Goal: Task Accomplishment & Management: Manage account settings

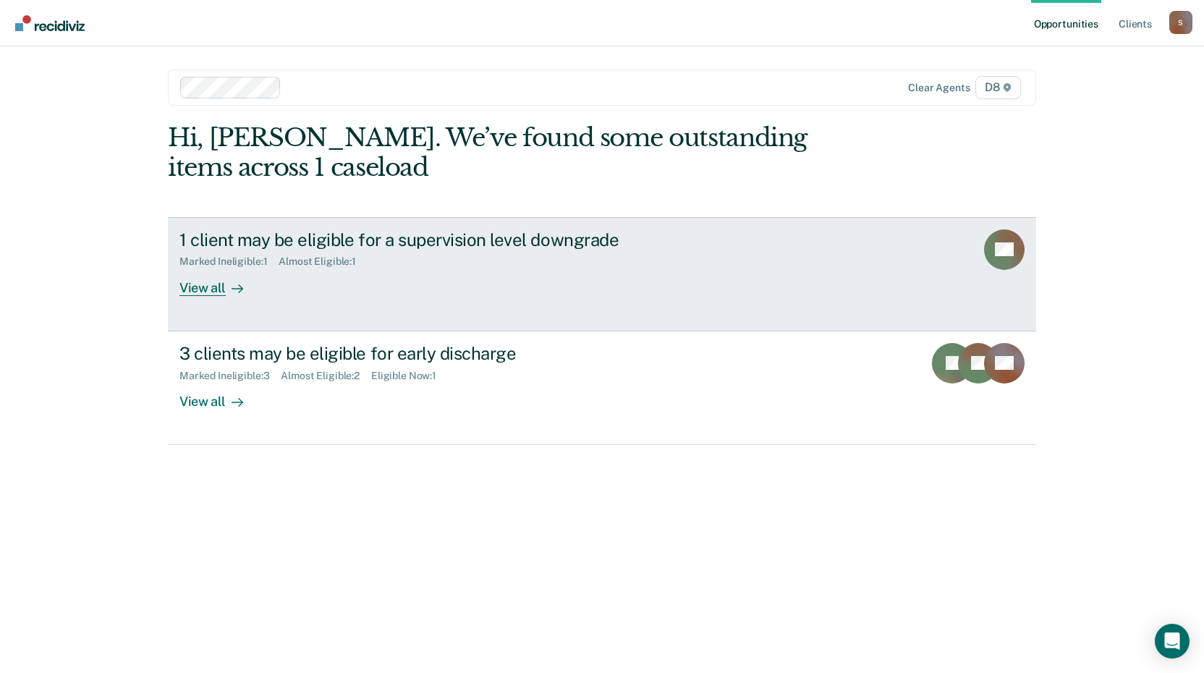
click at [771, 267] on link "1 client may be eligible for a supervision level downgrade Marked Ineligible : …" at bounding box center [602, 274] width 868 height 114
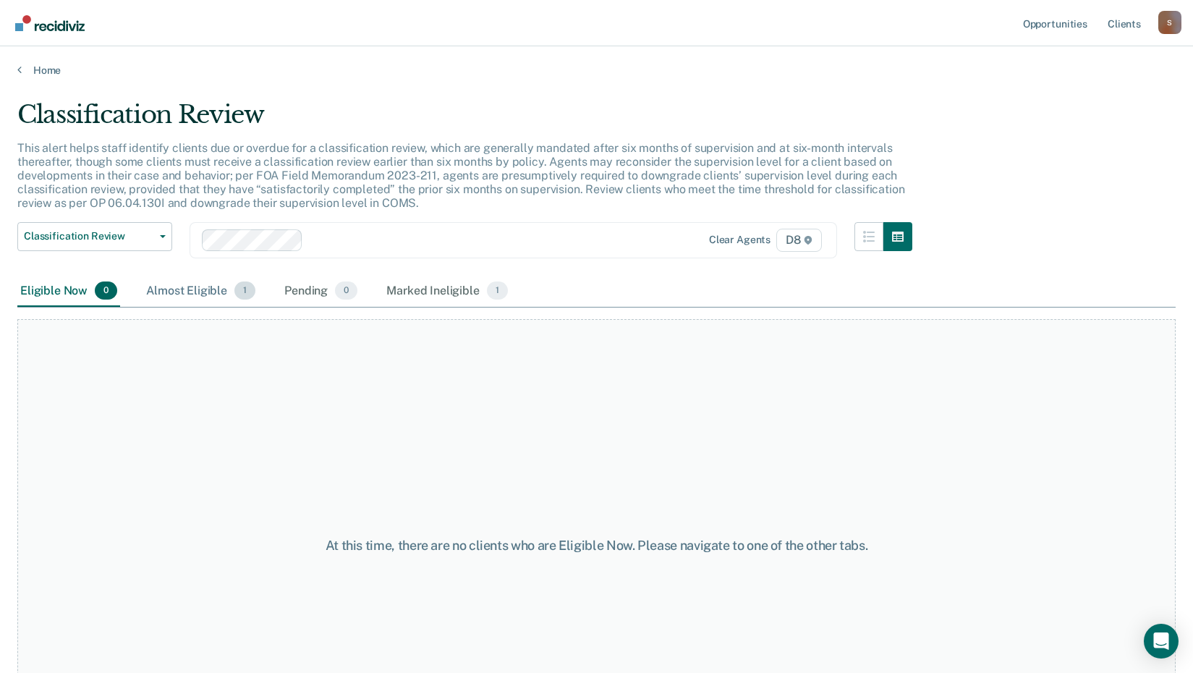
click at [208, 290] on div "Almost Eligible 1" at bounding box center [200, 292] width 115 height 32
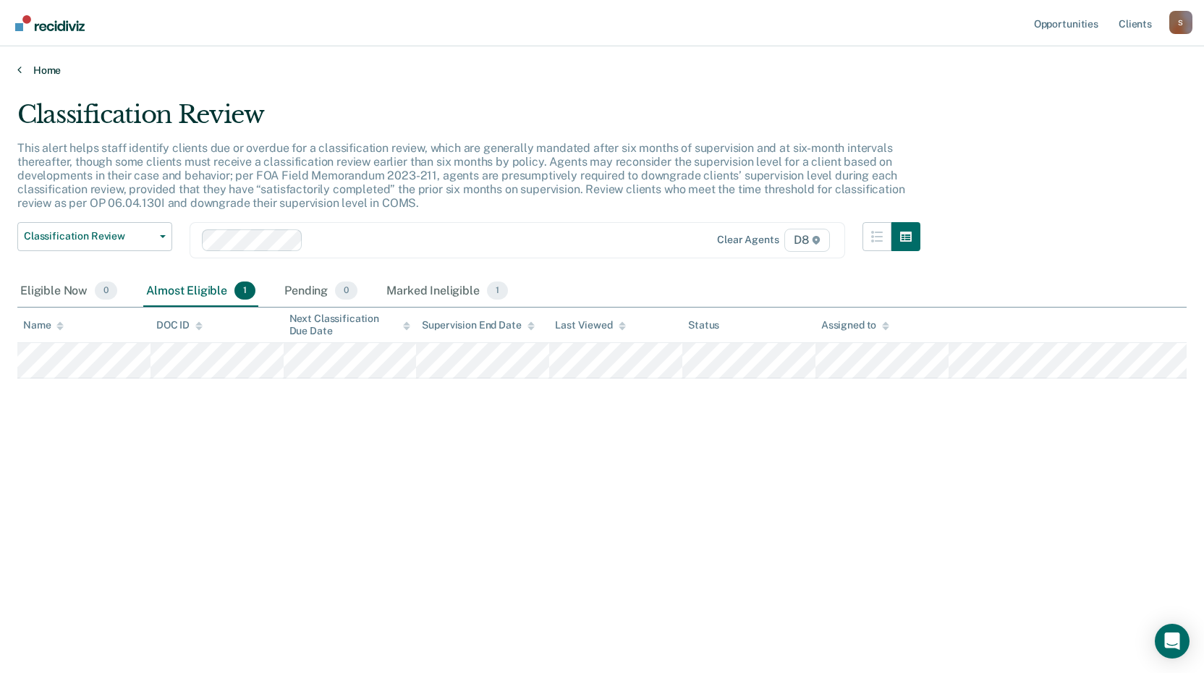
click at [48, 67] on link "Home" at bounding box center [601, 70] width 1169 height 13
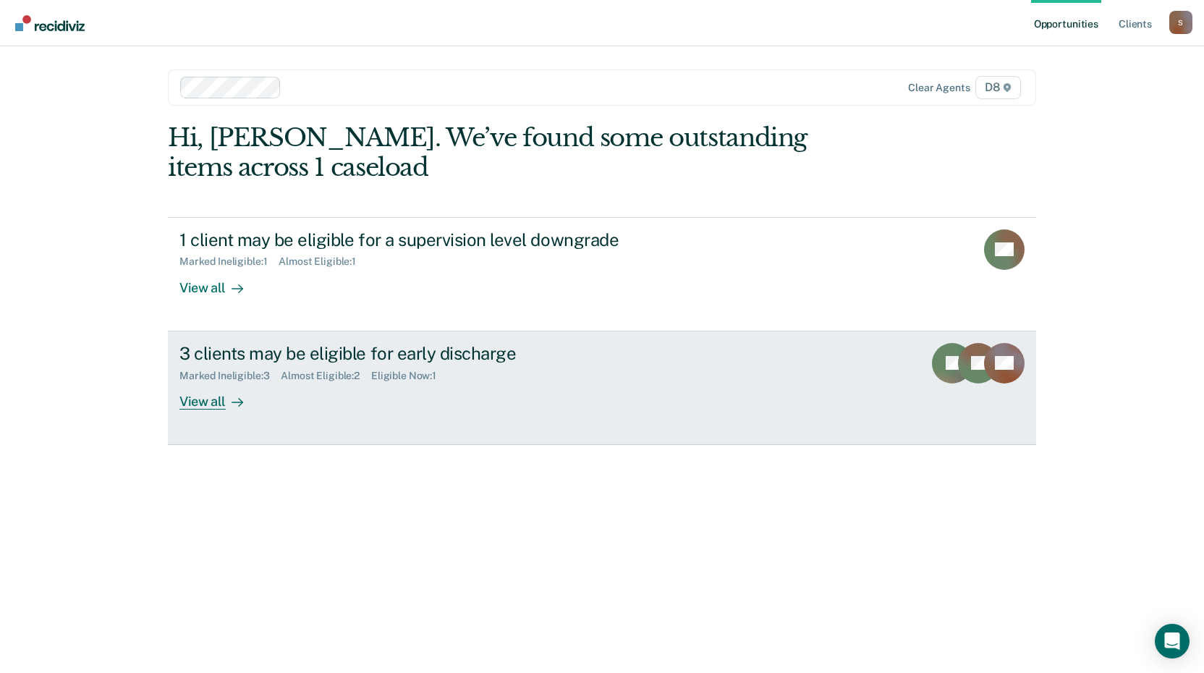
click at [325, 349] on div "3 clients may be eligible for early discharge" at bounding box center [433, 353] width 508 height 21
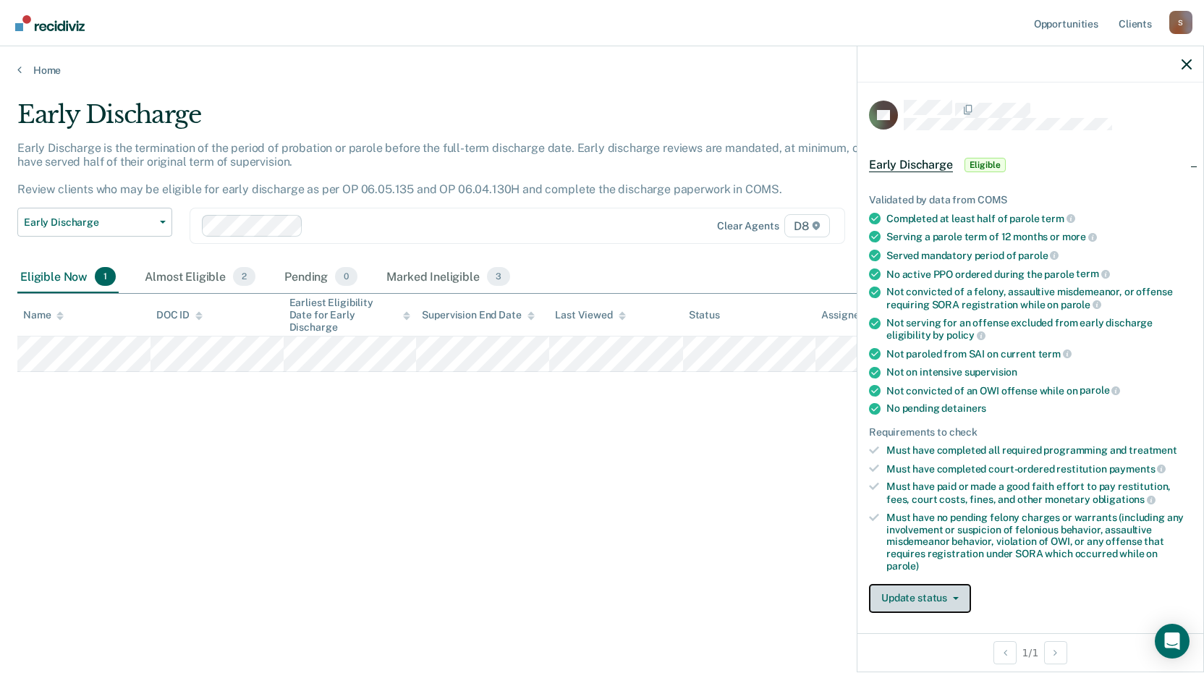
click at [924, 595] on button "Update status" at bounding box center [920, 598] width 102 height 29
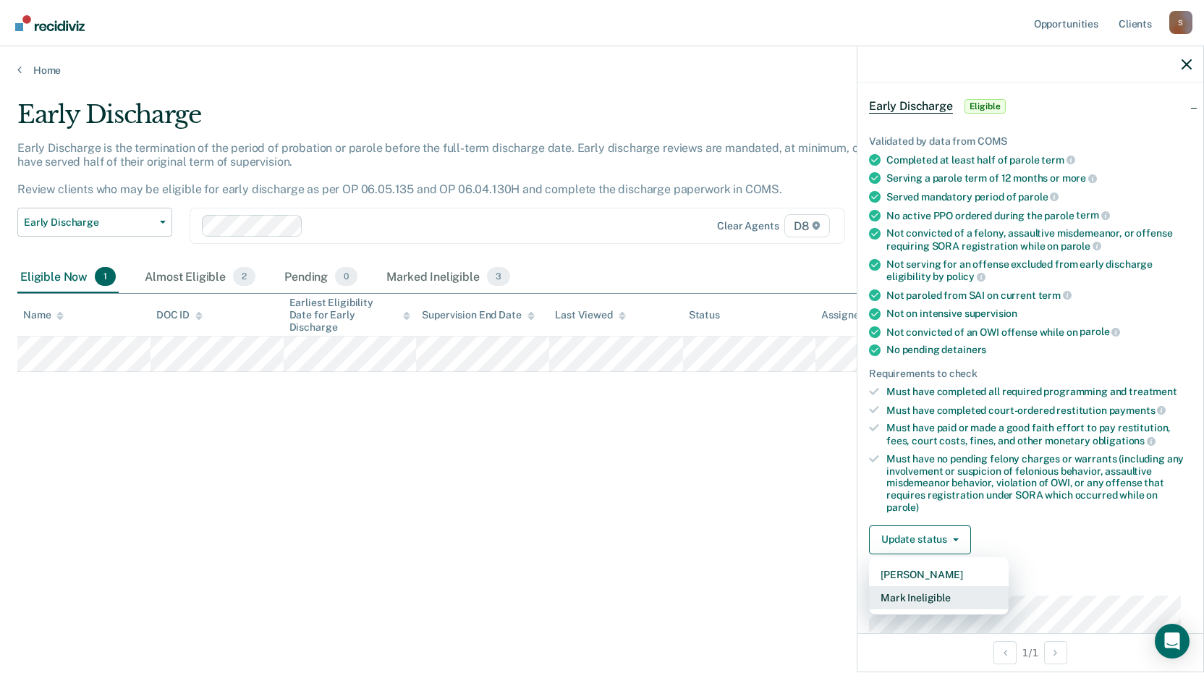
scroll to position [145, 0]
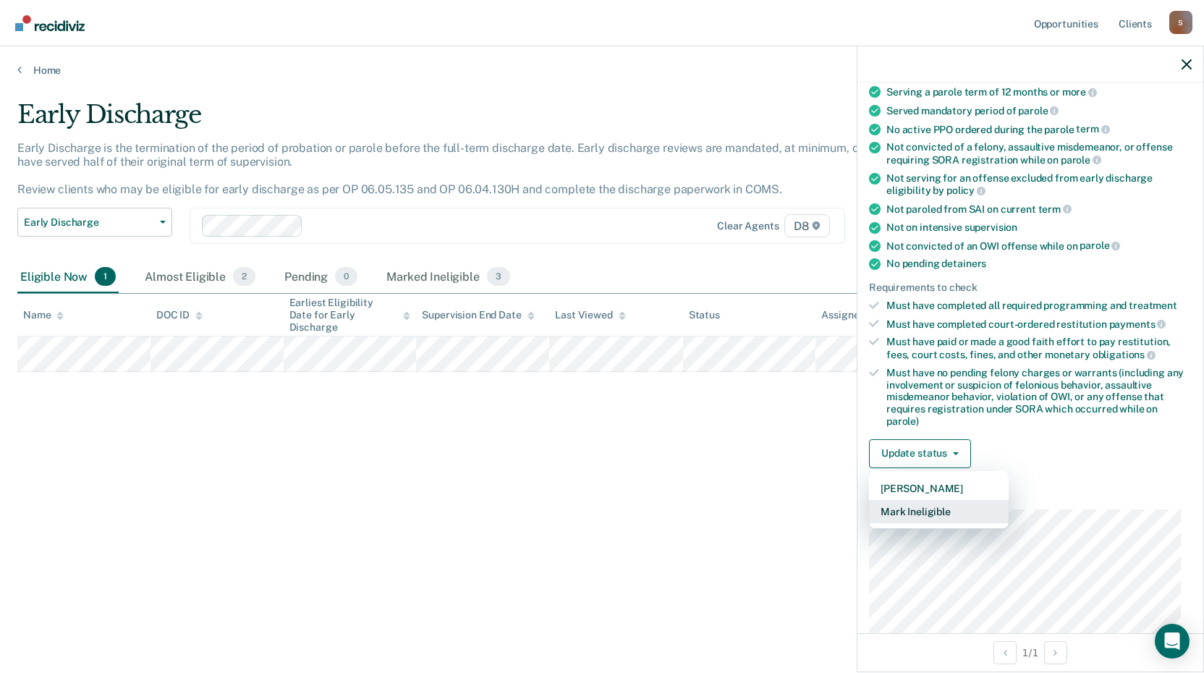
click at [929, 509] on button "Mark Ineligible" at bounding box center [939, 511] width 140 height 23
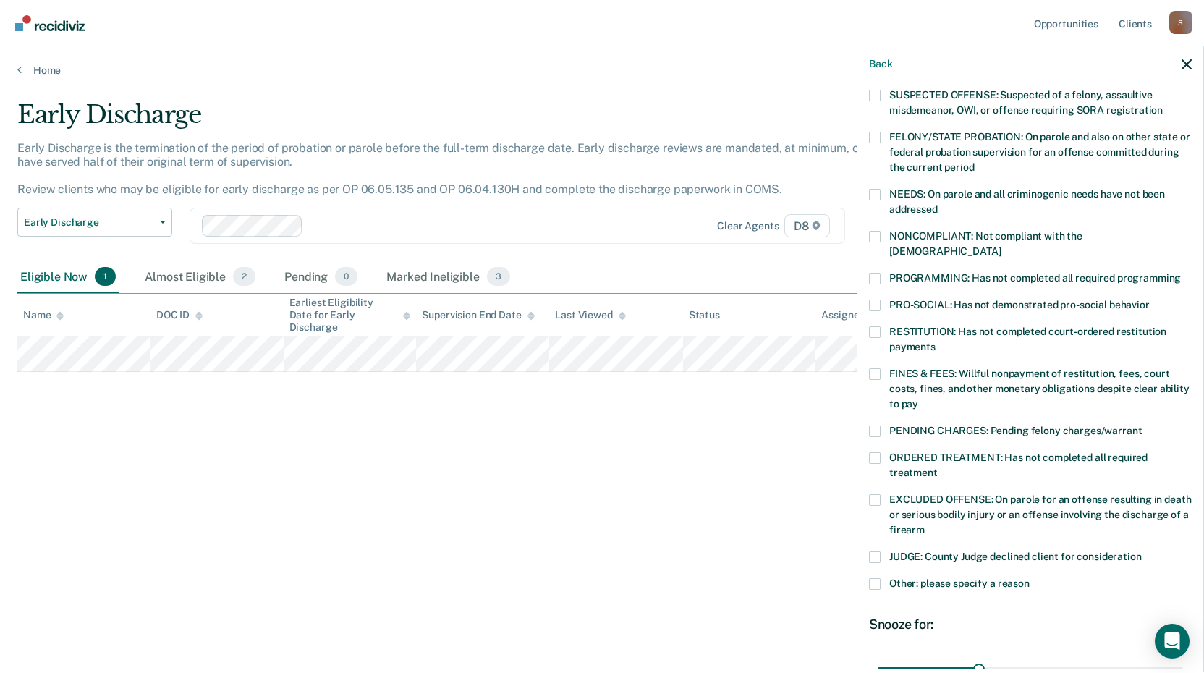
click at [875, 368] on label "FINES & FEES: Willful nonpayment of restitution, fees, court costs, fines, and …" at bounding box center [1030, 391] width 323 height 46
click at [918, 399] on input "FINES & FEES: Willful nonpayment of restitution, fees, court costs, fines, and …" at bounding box center [918, 399] width 0 height 0
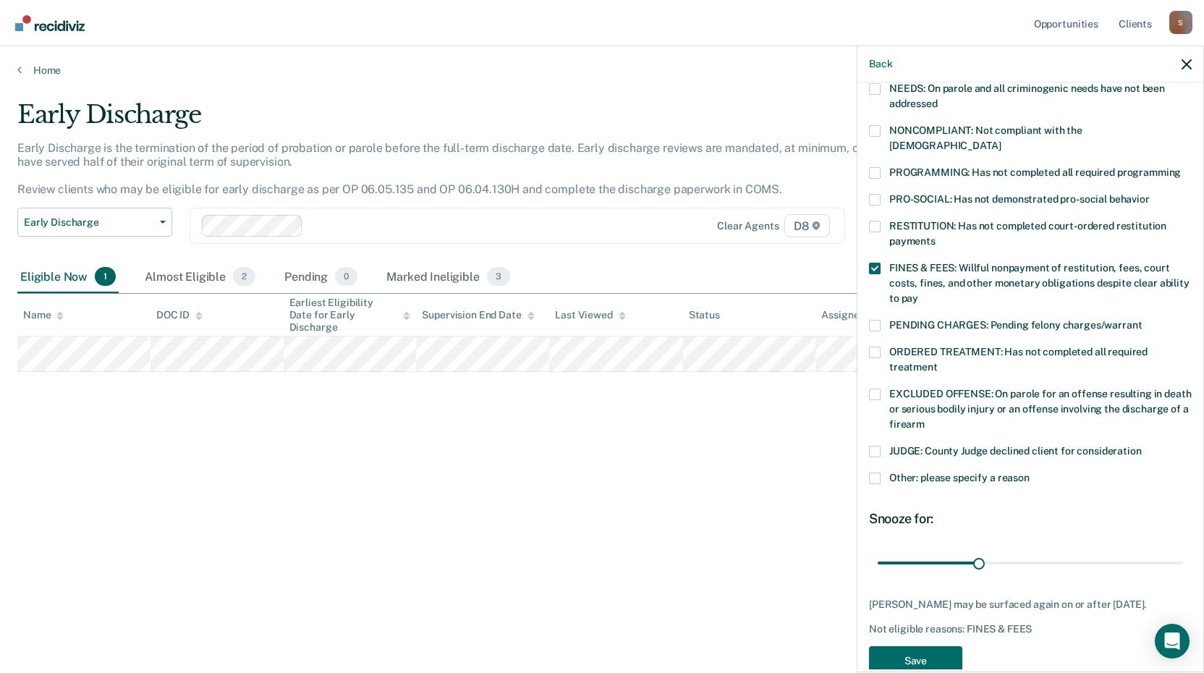
scroll to position [252, 0]
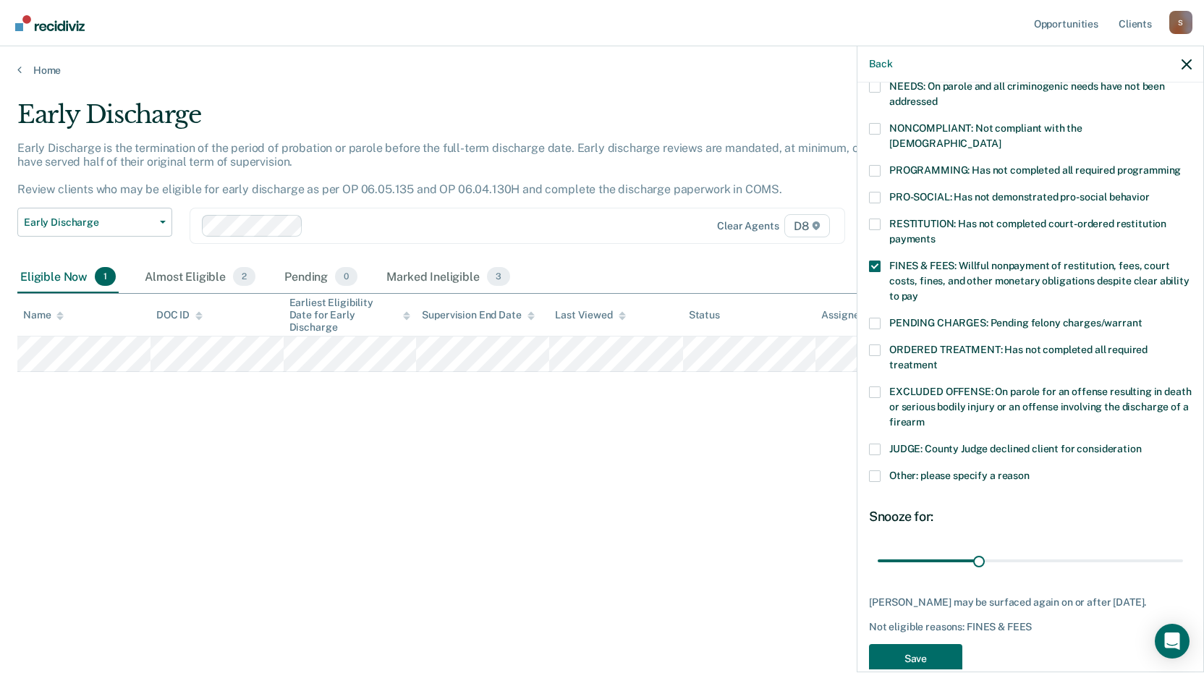
click at [876, 470] on span at bounding box center [875, 476] width 12 height 12
click at [1029, 470] on input "Other: please specify a reason" at bounding box center [1029, 470] width 0 height 0
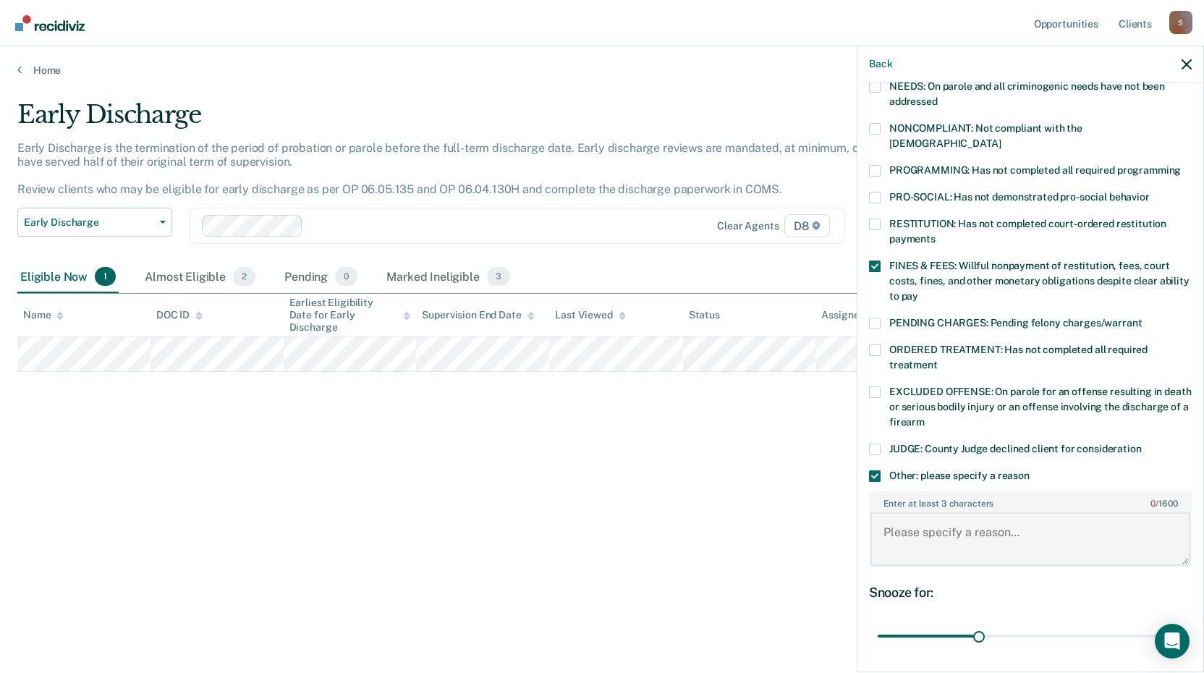
click at [937, 512] on textarea "Enter at least 3 characters 0 / 1600" at bounding box center [1030, 539] width 320 height 54
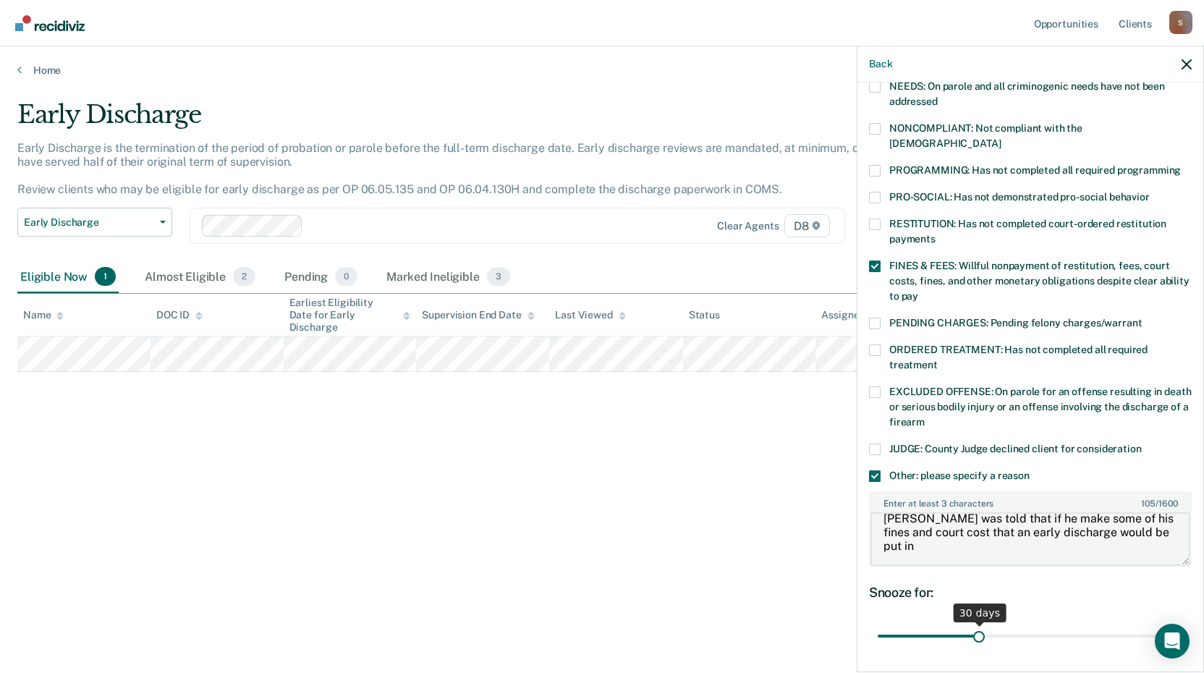
type textarea "[PERSON_NAME] was told that if he make some of his fines and court cost that an…"
drag, startPoint x: 977, startPoint y: 603, endPoint x: 912, endPoint y: 609, distance: 65.4
type input "10"
click at [912, 623] on input "range" at bounding box center [1029, 635] width 305 height 25
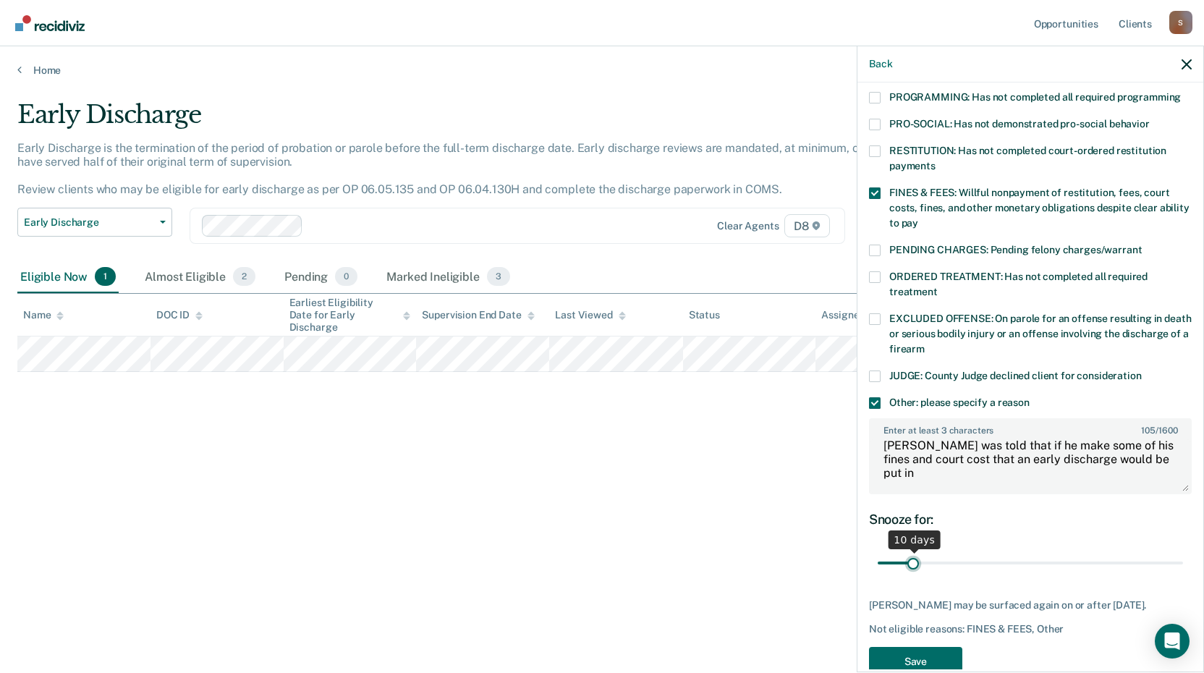
scroll to position [328, 0]
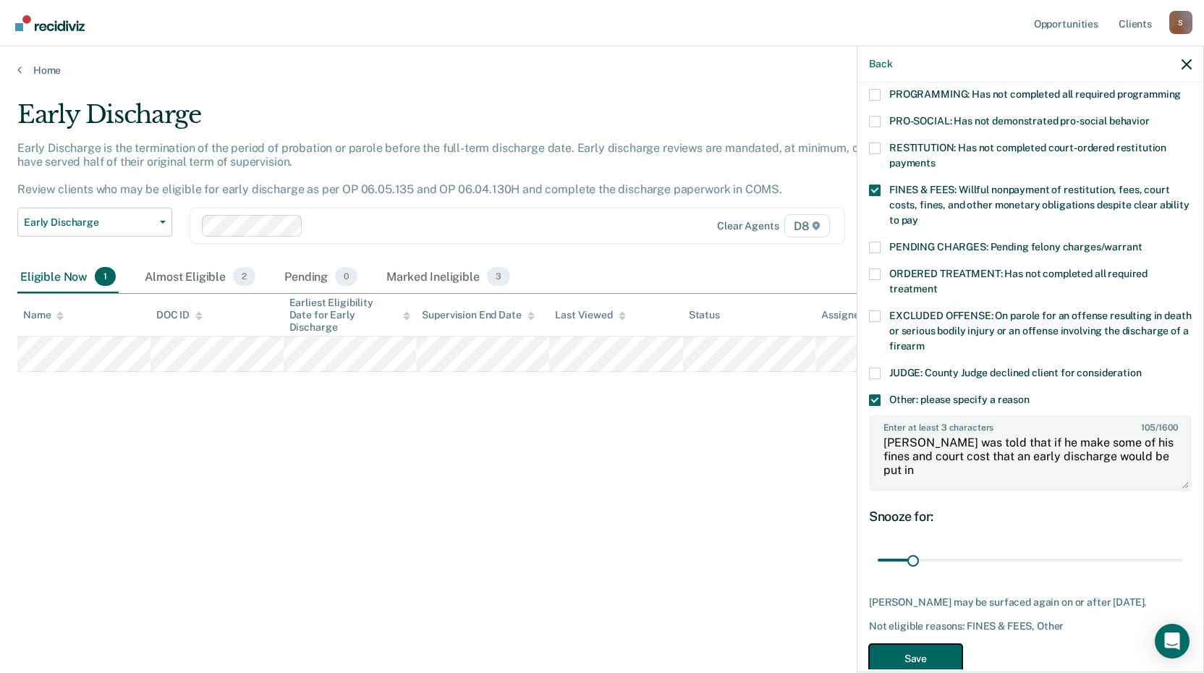
click at [915, 644] on button "Save" at bounding box center [915, 659] width 93 height 30
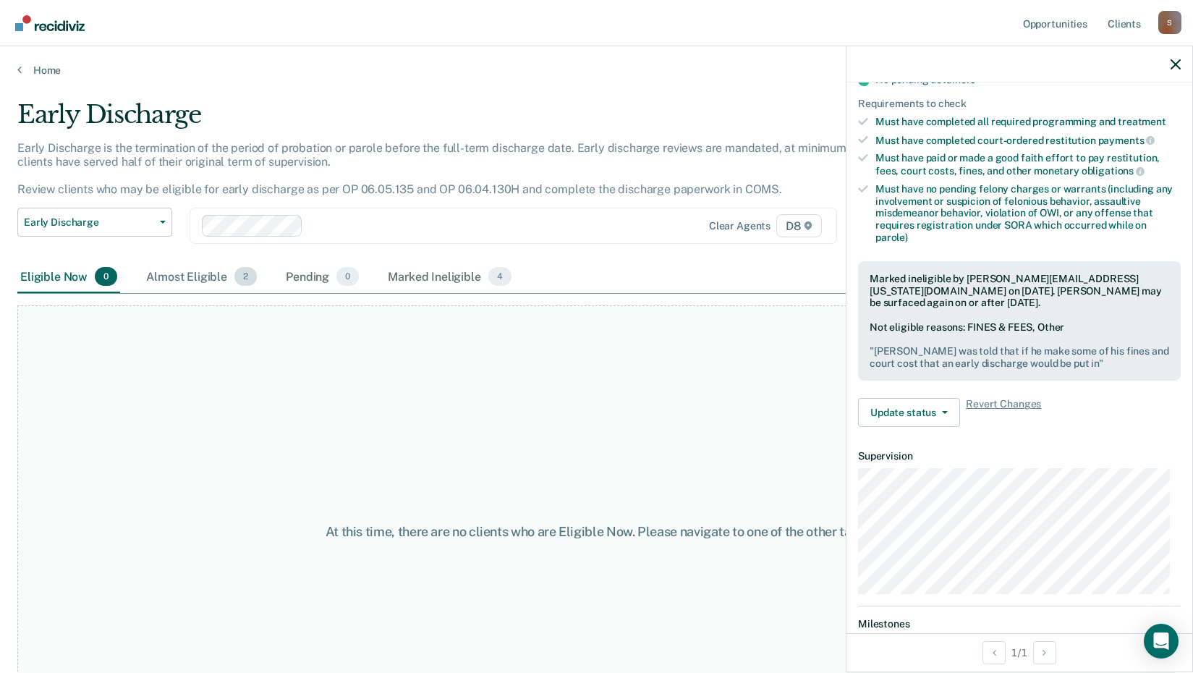
click at [205, 270] on div "Almost Eligible 2" at bounding box center [201, 277] width 116 height 32
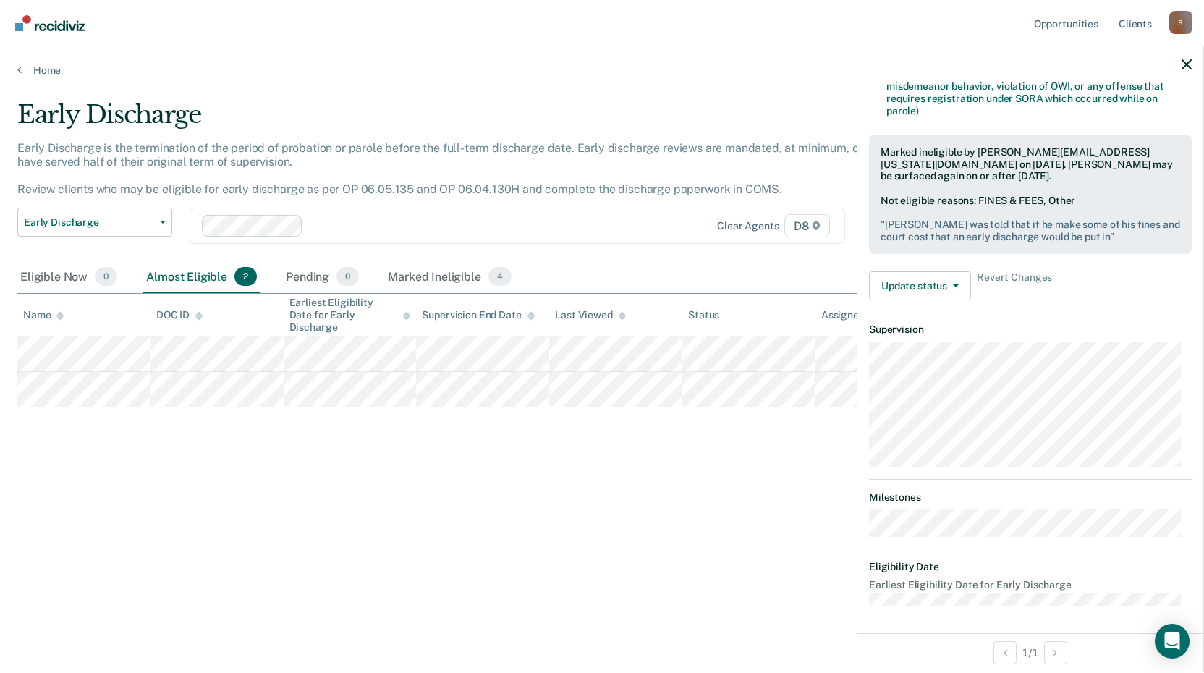
scroll to position [93, 0]
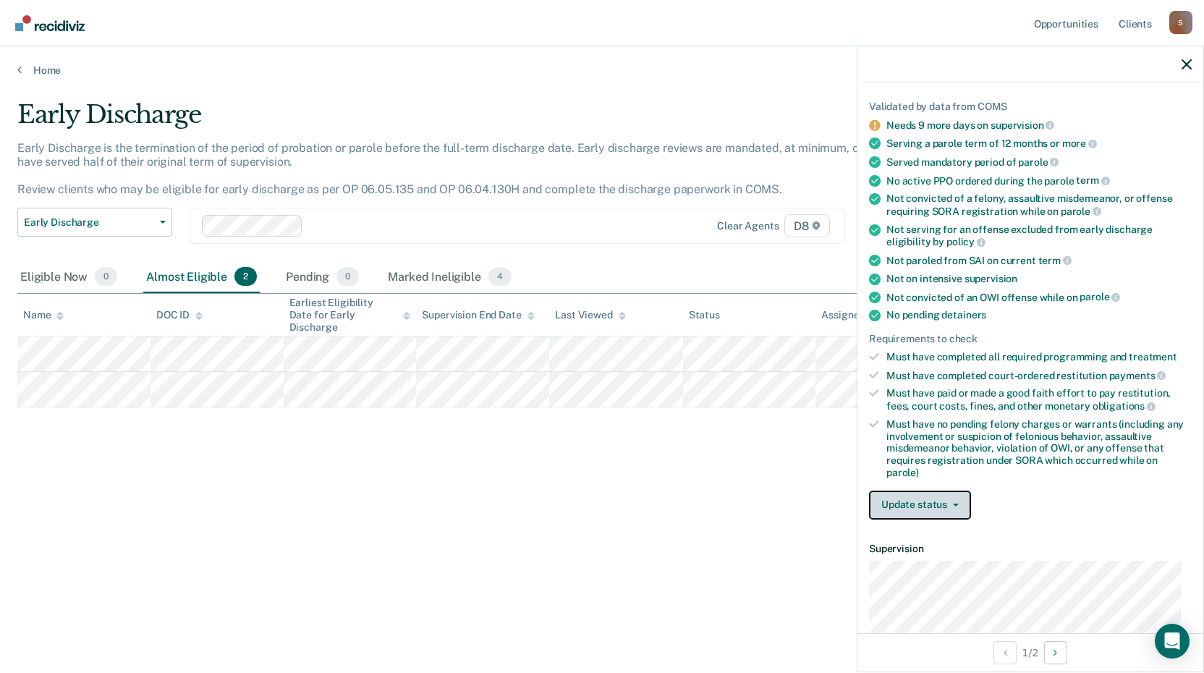
click at [932, 498] on button "Update status" at bounding box center [920, 504] width 102 height 29
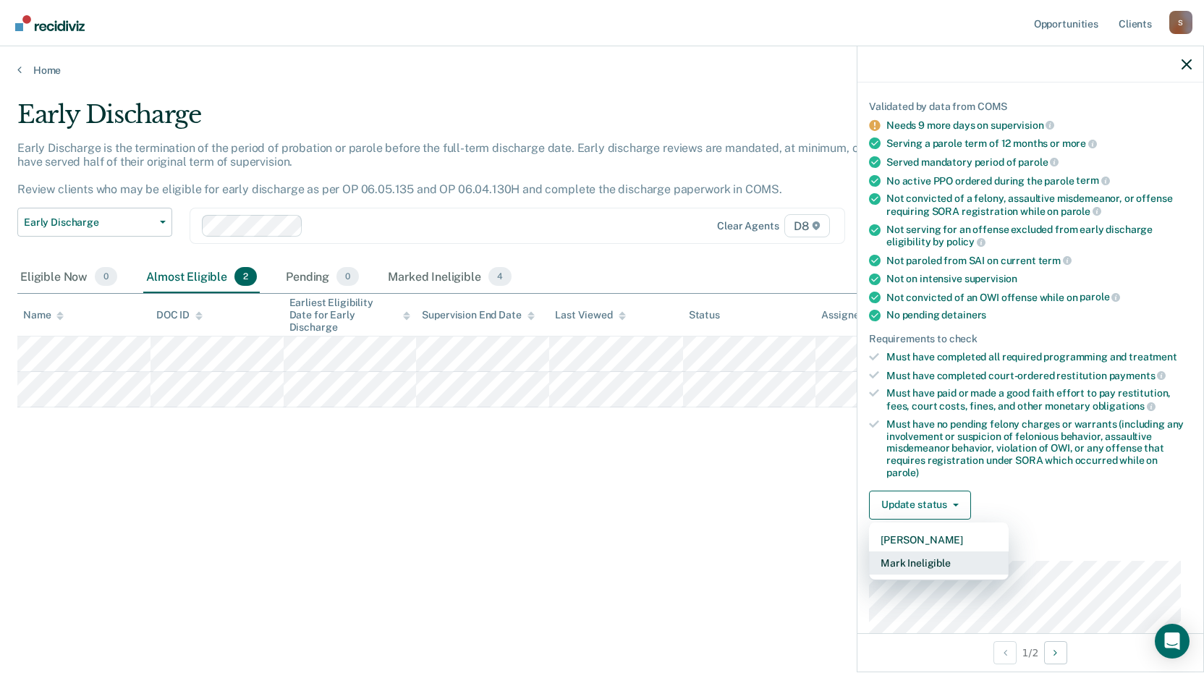
click at [932, 561] on button "Mark Ineligible" at bounding box center [939, 562] width 140 height 23
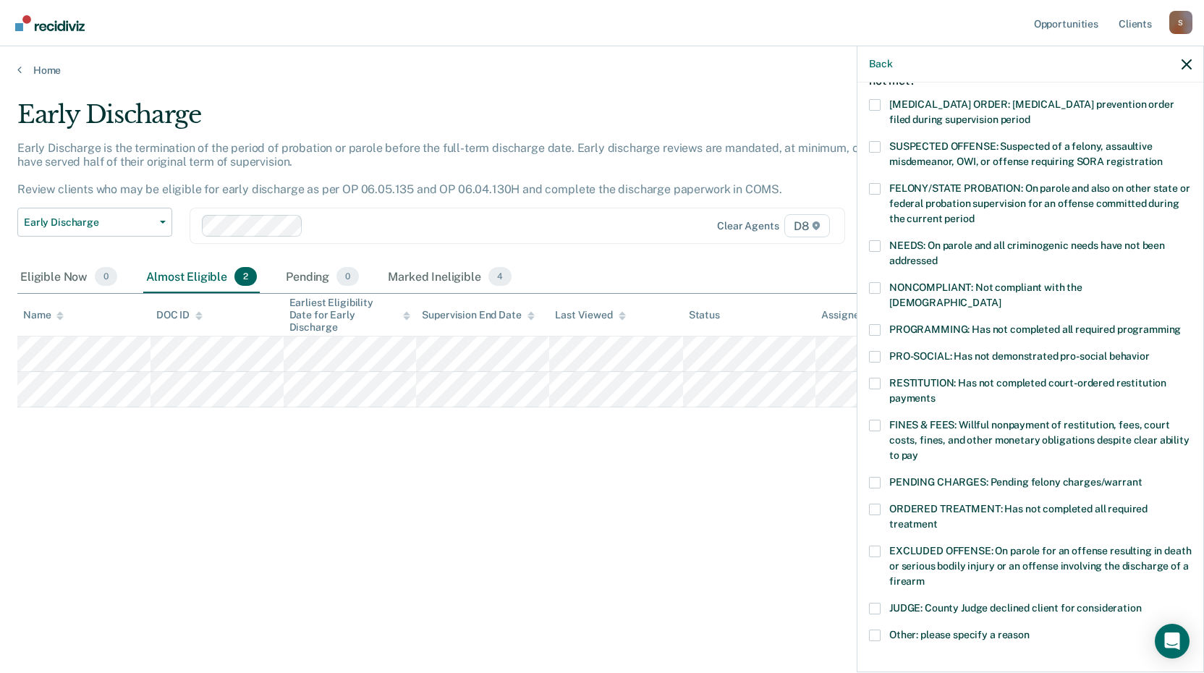
click at [872, 378] on span at bounding box center [875, 384] width 12 height 12
click at [935, 393] on input "RESTITUTION: Has not completed court-ordered restitution payments" at bounding box center [935, 393] width 0 height 0
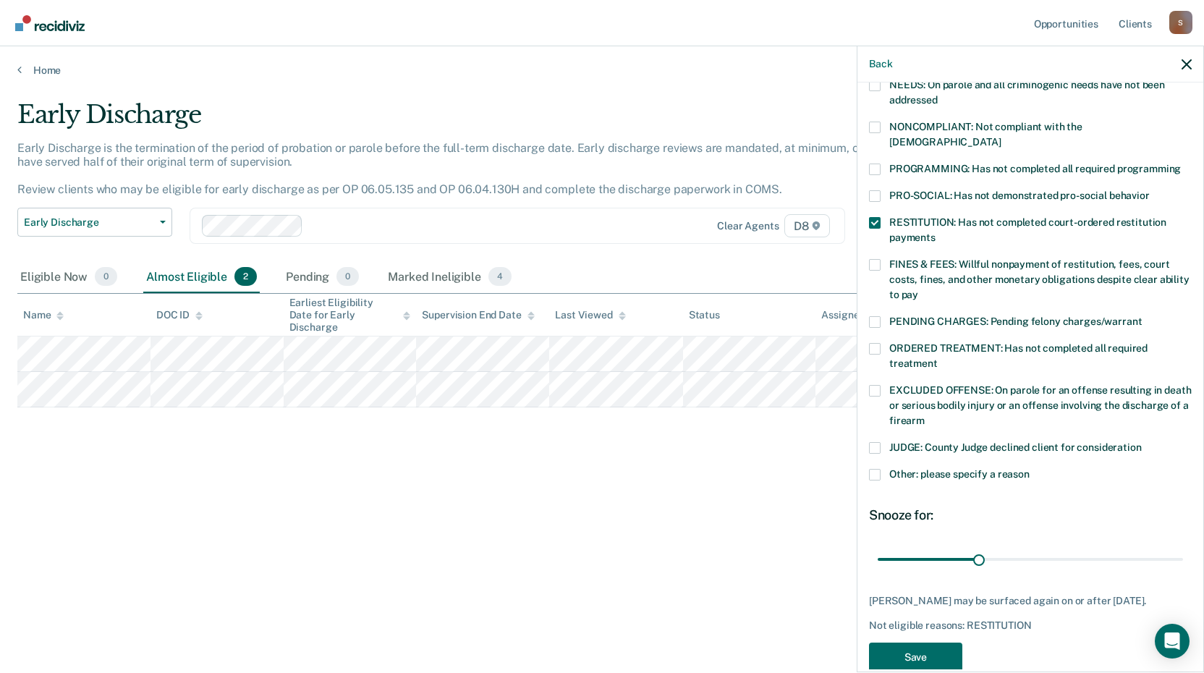
scroll to position [266, 0]
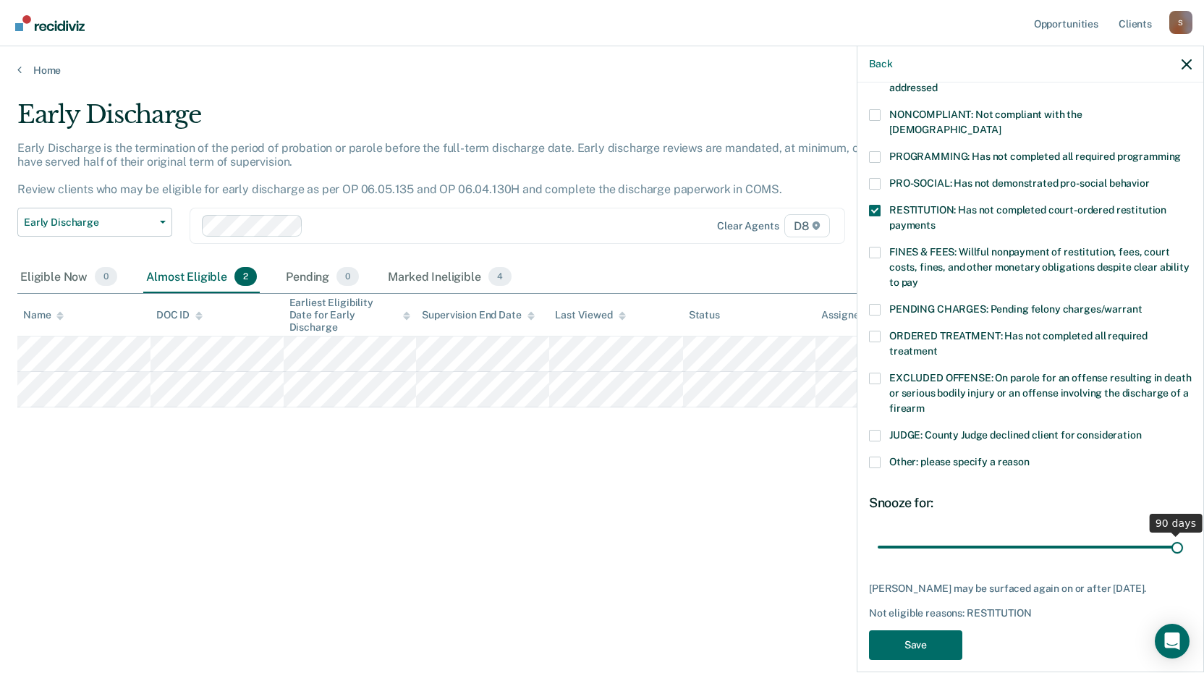
drag, startPoint x: 976, startPoint y: 533, endPoint x: 1179, endPoint y: 542, distance: 203.5
type input "90"
click at [1179, 542] on input "range" at bounding box center [1029, 546] width 305 height 25
click at [893, 630] on button "Save" at bounding box center [915, 645] width 93 height 30
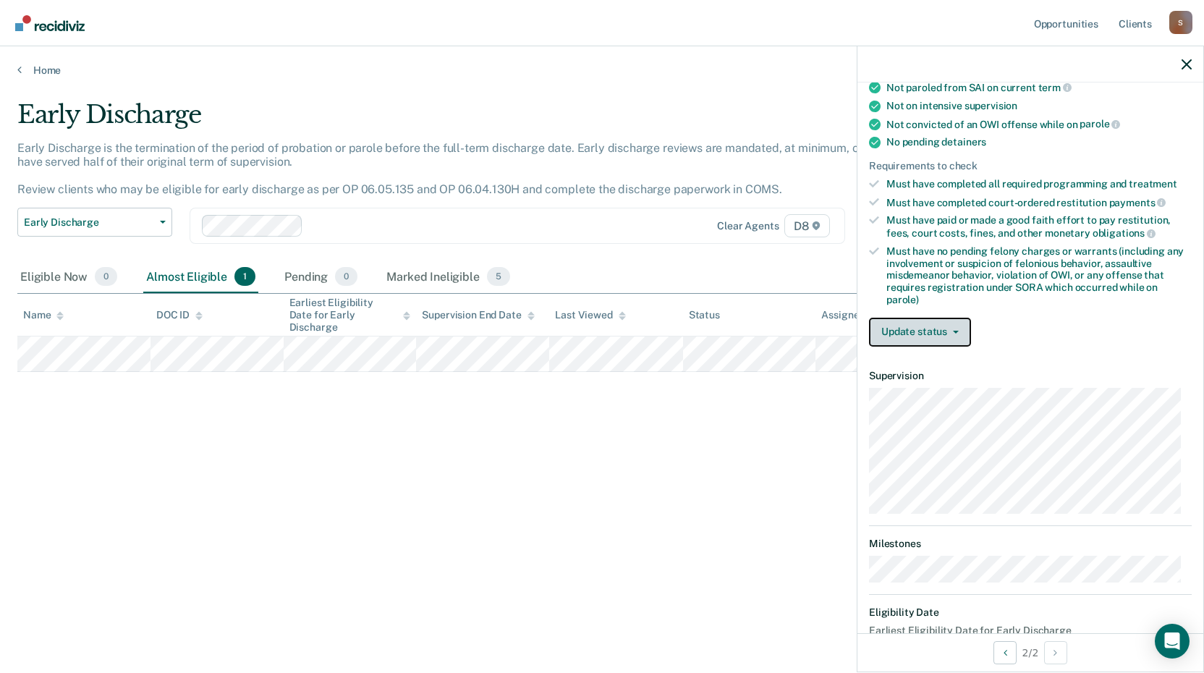
click at [927, 328] on button "Update status" at bounding box center [920, 332] width 102 height 29
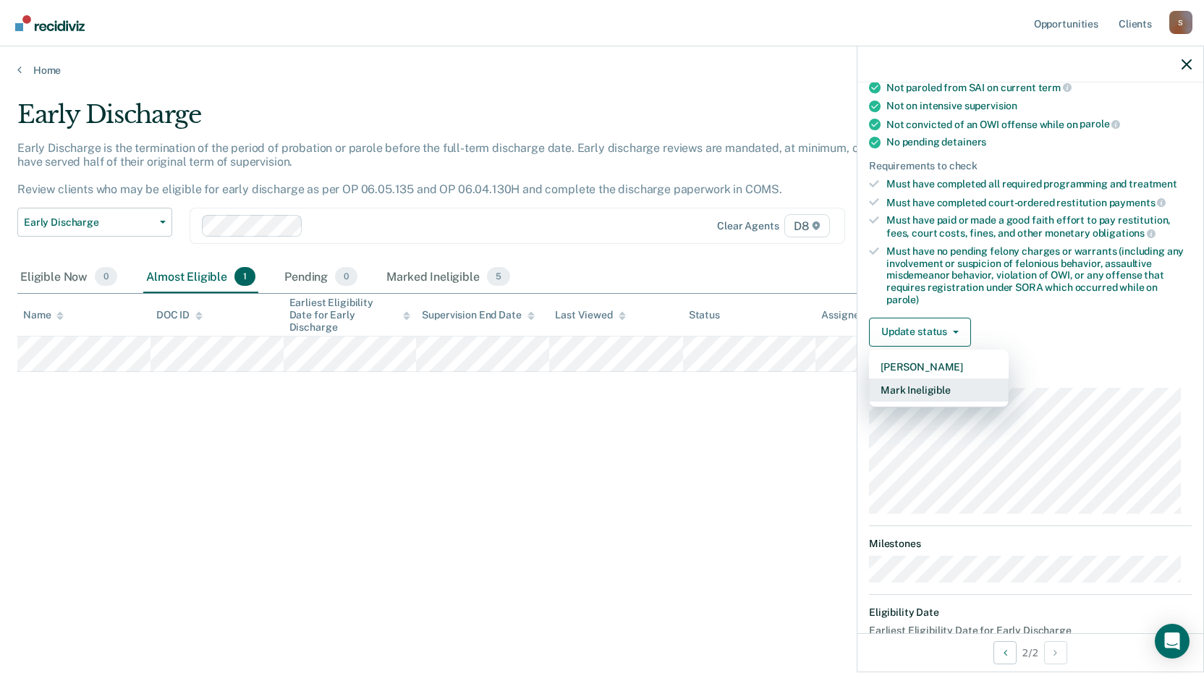
click at [932, 389] on button "Mark Ineligible" at bounding box center [939, 389] width 140 height 23
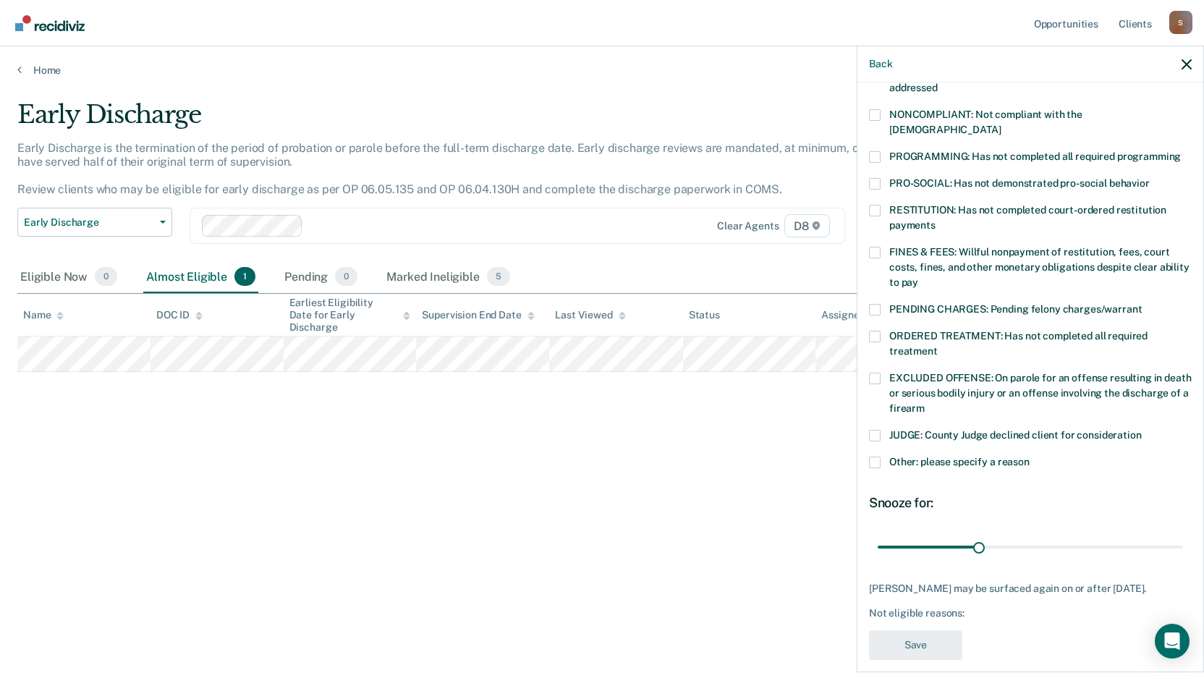
click at [870, 205] on span at bounding box center [875, 211] width 12 height 12
click at [935, 220] on input "RESTITUTION: Has not completed court-ordered restitution payments" at bounding box center [935, 220] width 0 height 0
click at [872, 151] on span at bounding box center [875, 157] width 12 height 12
click at [1180, 151] on input "PROGRAMMING: Has not completed all required programming" at bounding box center [1180, 151] width 0 height 0
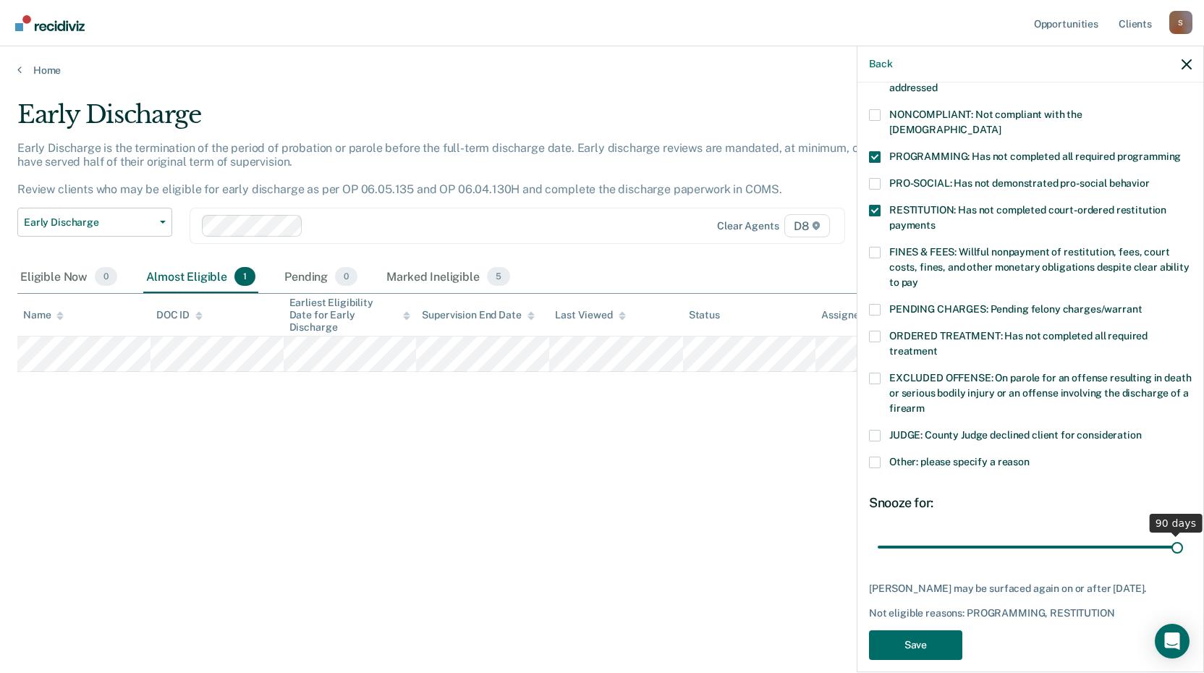
drag, startPoint x: 974, startPoint y: 531, endPoint x: 1185, endPoint y: 514, distance: 211.1
type input "90"
click at [1183, 534] on input "range" at bounding box center [1029, 546] width 305 height 25
click at [923, 636] on button "Save" at bounding box center [915, 645] width 93 height 30
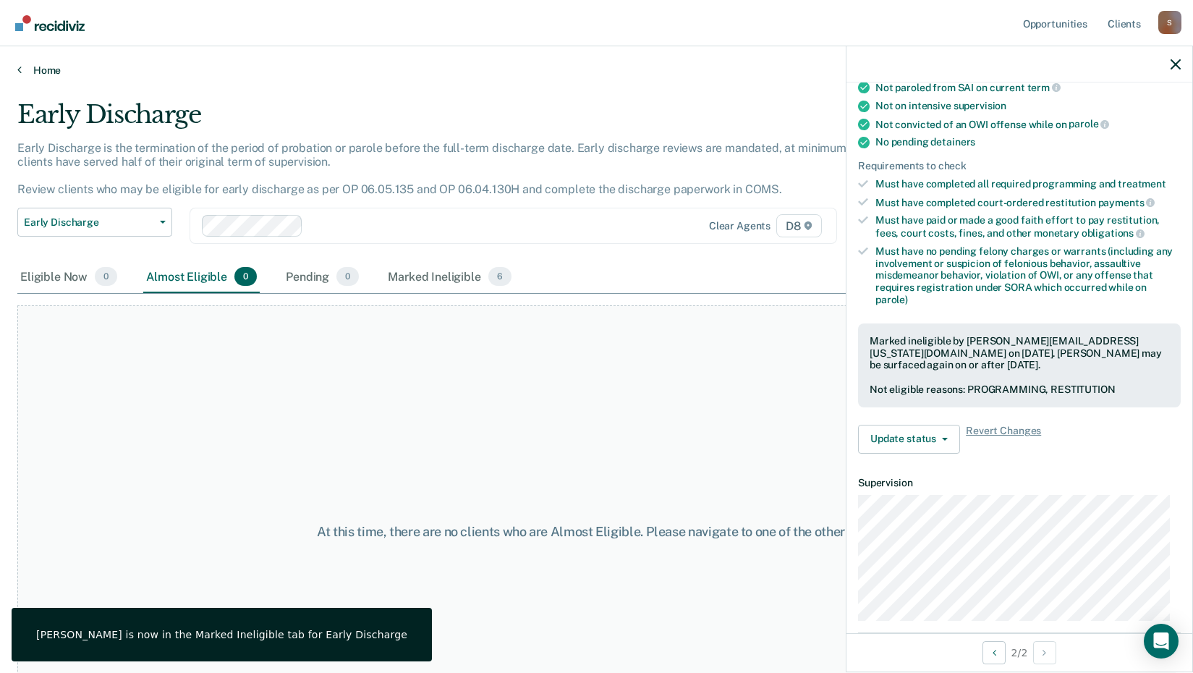
click at [48, 71] on link "Home" at bounding box center [596, 70] width 1158 height 13
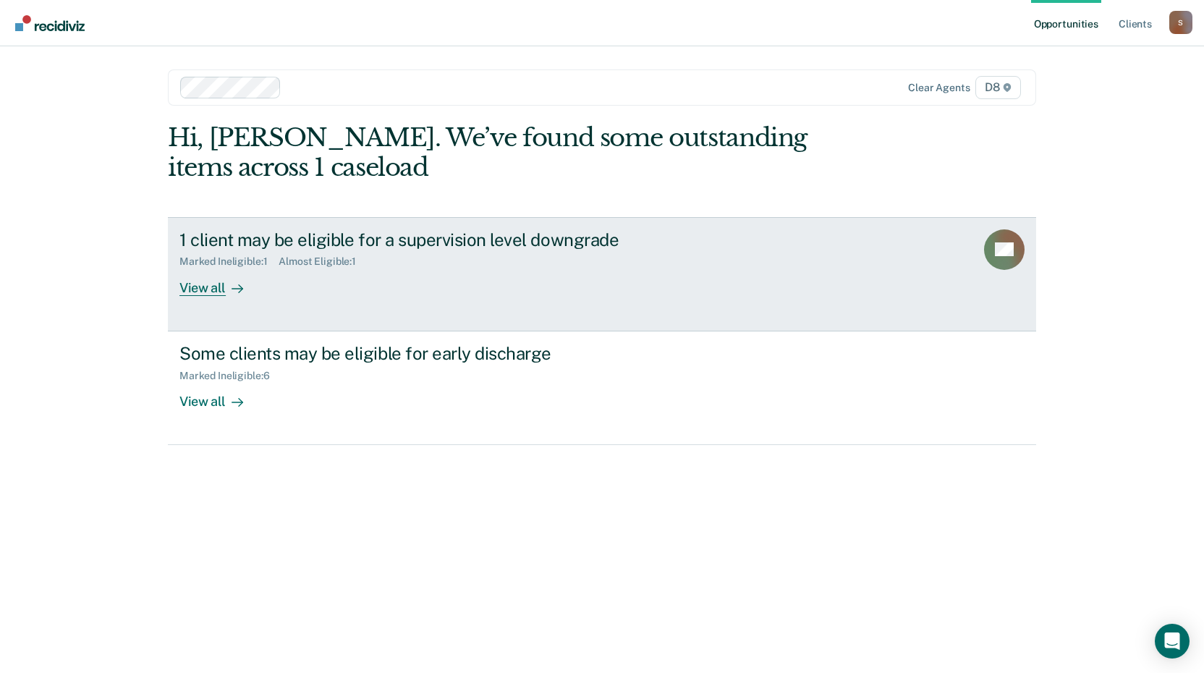
click at [248, 234] on div "1 client may be eligible for a supervision level downgrade" at bounding box center [433, 239] width 508 height 21
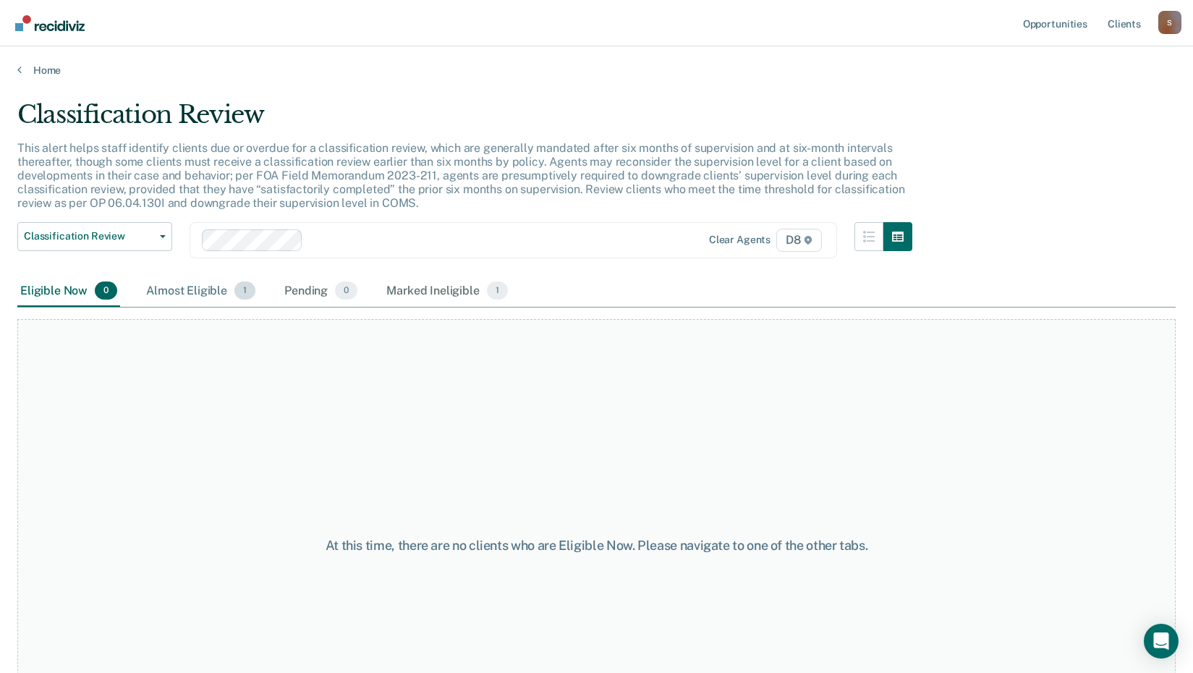
click at [194, 290] on div "Almost Eligible 1" at bounding box center [200, 292] width 115 height 32
